Goal: Task Accomplishment & Management: Manage account settings

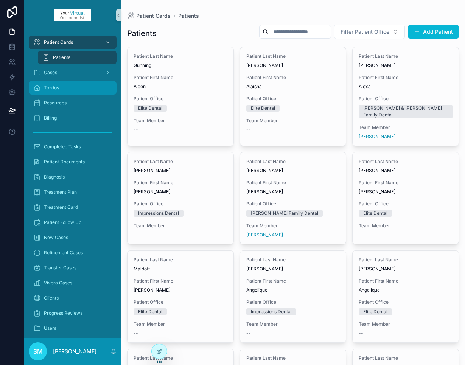
click at [55, 89] on span "To-dos" at bounding box center [51, 88] width 15 height 6
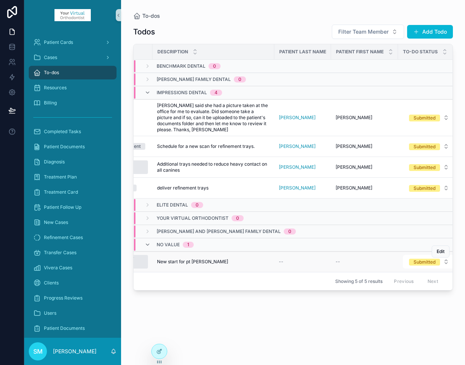
scroll to position [0, 154]
click at [422, 263] on div "Submitted" at bounding box center [424, 262] width 22 height 7
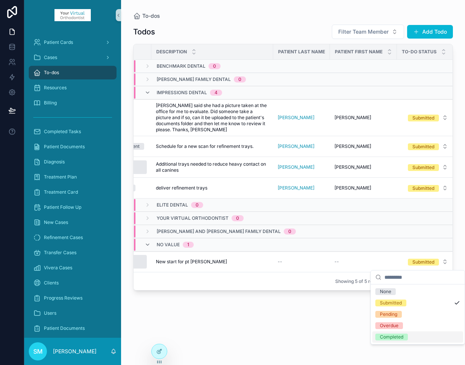
click at [398, 336] on div "Completed" at bounding box center [391, 337] width 23 height 7
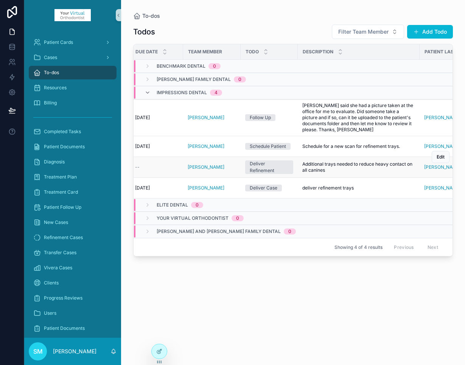
scroll to position [0, 0]
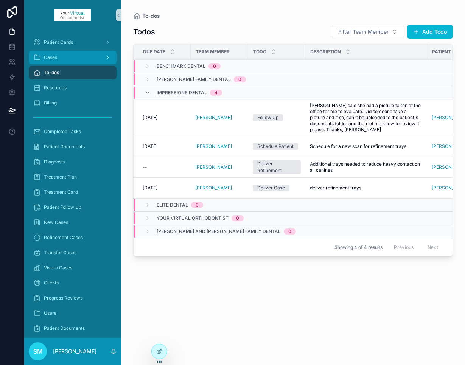
click at [52, 55] on span "Cases" at bounding box center [50, 58] width 13 height 6
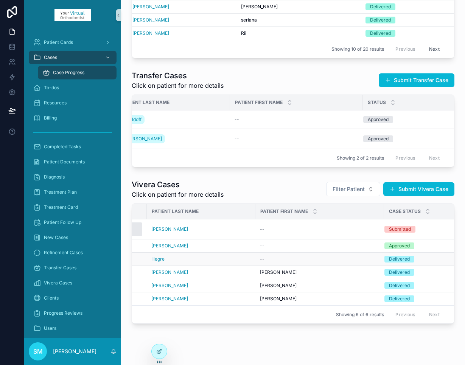
scroll to position [0, 77]
click at [395, 226] on div "Submitted" at bounding box center [397, 229] width 22 height 7
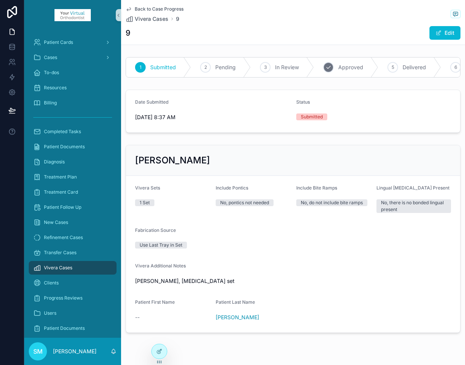
click at [331, 69] on div "4" at bounding box center [328, 67] width 11 height 11
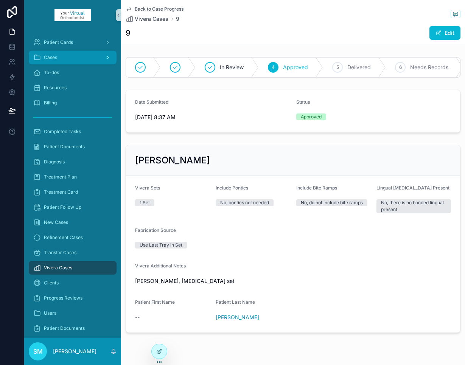
click at [53, 58] on span "Cases" at bounding box center [50, 58] width 13 height 6
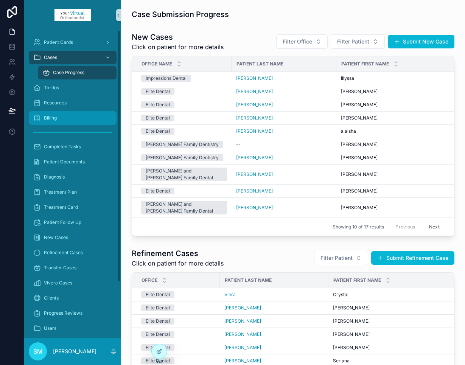
click at [48, 118] on span "Billing" at bounding box center [50, 118] width 13 height 6
